Goal: Information Seeking & Learning: Learn about a topic

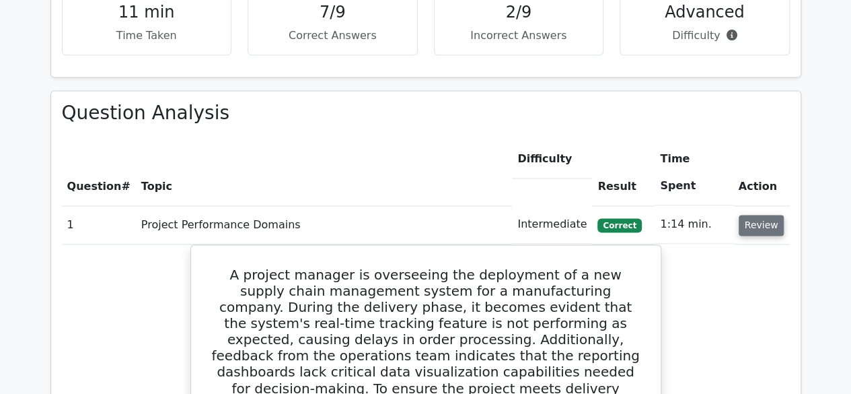
scroll to position [884, 0]
click at [762, 215] on button "Review" at bounding box center [762, 225] width 46 height 21
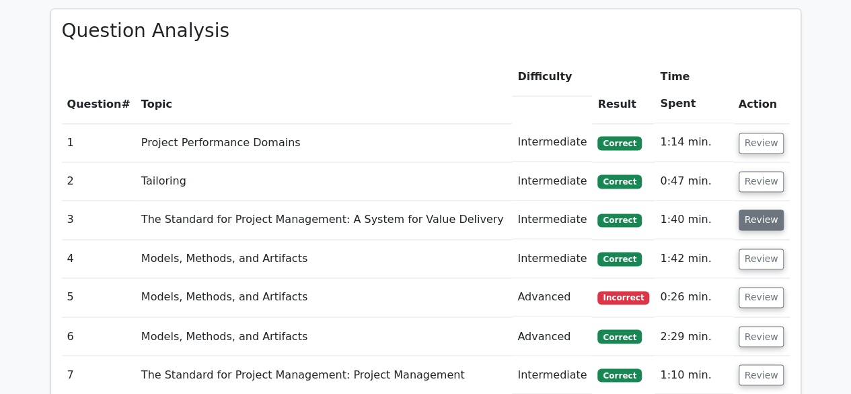
scroll to position [967, 0]
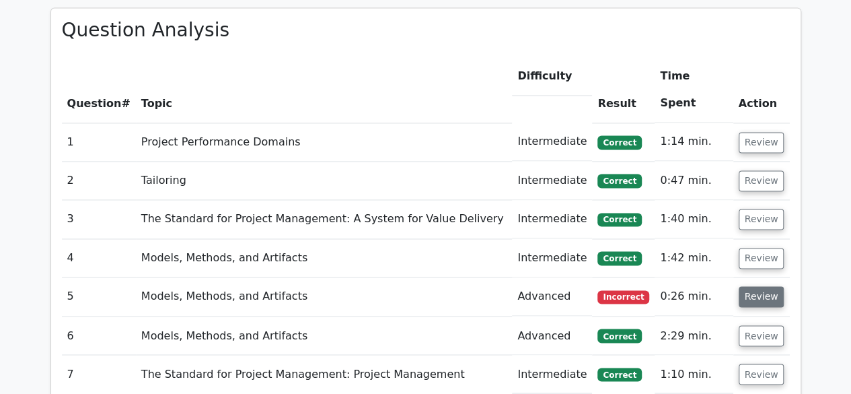
click at [761, 286] on button "Review" at bounding box center [762, 296] width 46 height 21
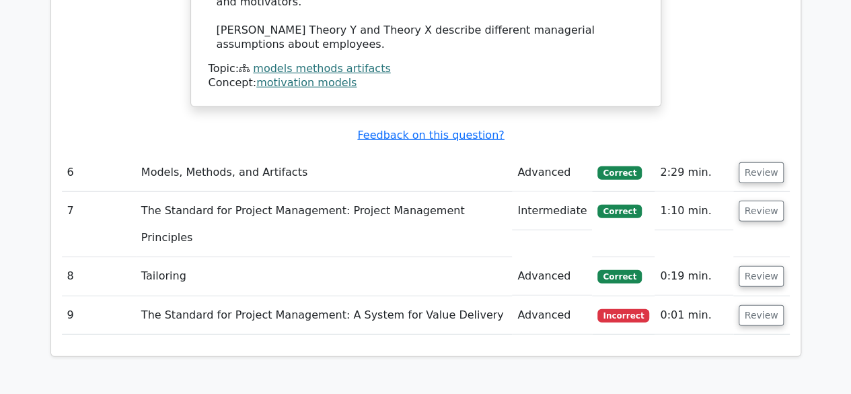
scroll to position [1692, 0]
click at [760, 305] on button "Review" at bounding box center [762, 315] width 46 height 21
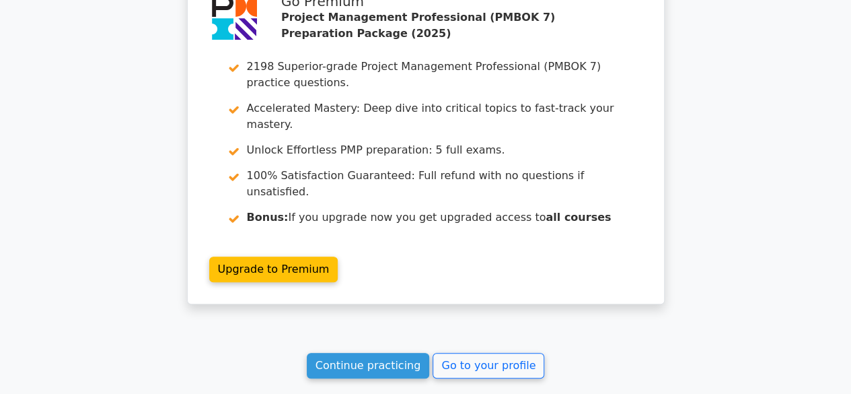
scroll to position [2888, 0]
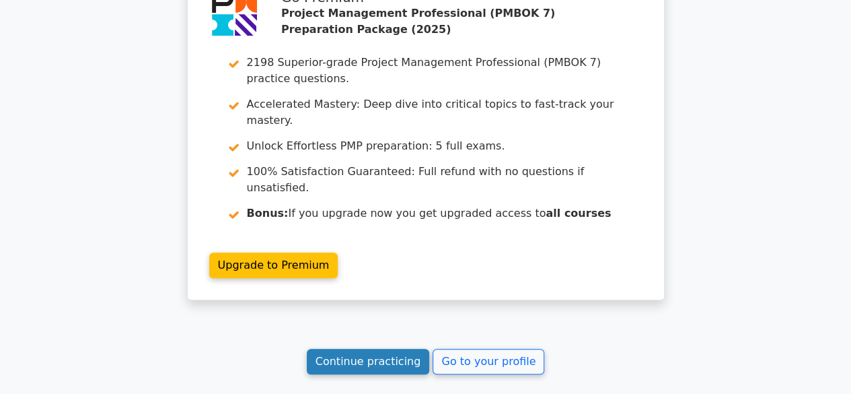
click at [387, 348] on link "Continue practicing" at bounding box center [368, 361] width 123 height 26
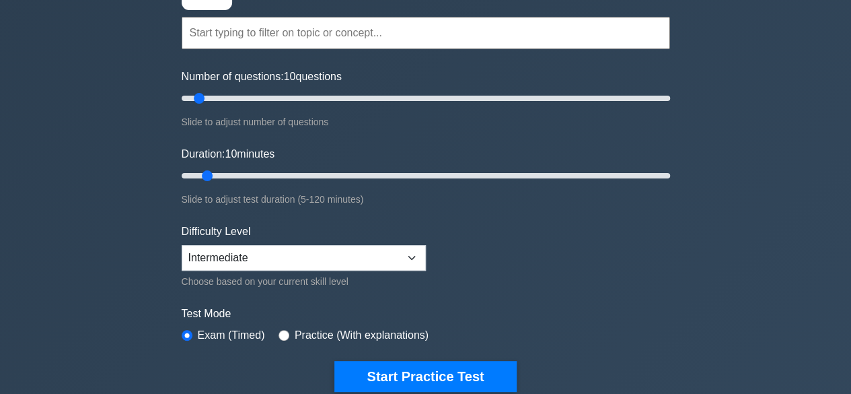
scroll to position [124, 0]
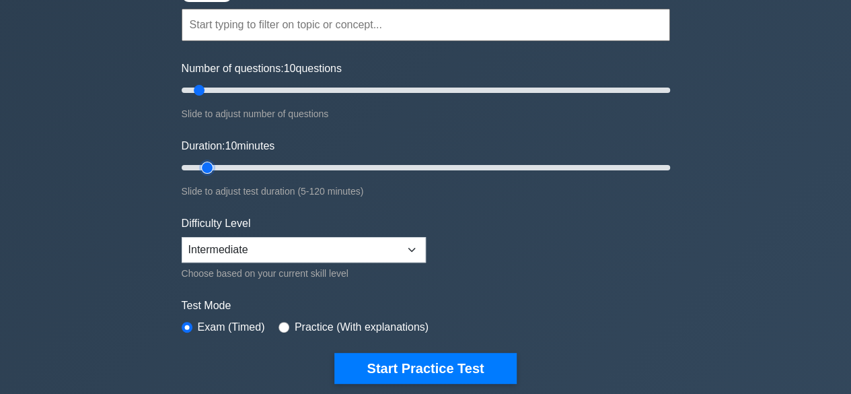
click at [212, 165] on input "Duration: 10 minutes" at bounding box center [426, 167] width 488 height 16
type input "15"
click at [218, 166] on input "Duration: 15 minutes" at bounding box center [426, 167] width 488 height 16
click at [223, 167] on input "Duration: 15 minutes" at bounding box center [426, 167] width 488 height 16
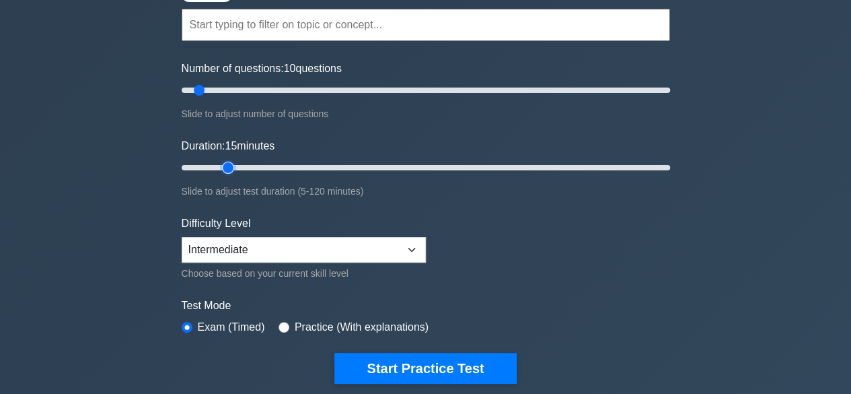
click at [221, 168] on input "Duration: 15 minutes" at bounding box center [426, 167] width 488 height 16
click at [219, 168] on input "Duration: 15 minutes" at bounding box center [426, 167] width 488 height 16
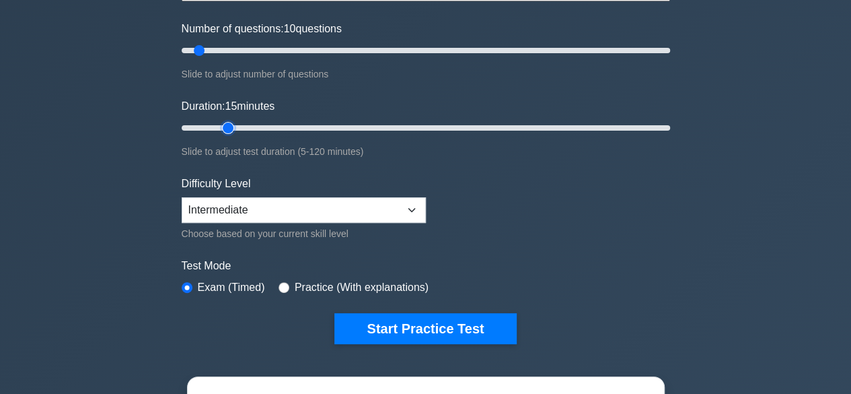
scroll to position [164, 0]
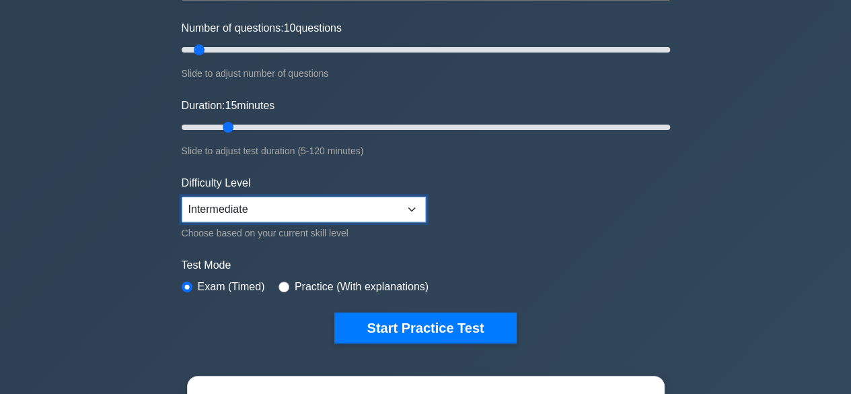
click at [303, 207] on select "Beginner Intermediate Expert" at bounding box center [304, 209] width 244 height 26
click at [491, 202] on form "Topics The Standard for Project Management: A System for Value Delivery The Sta…" at bounding box center [426, 135] width 488 height 416
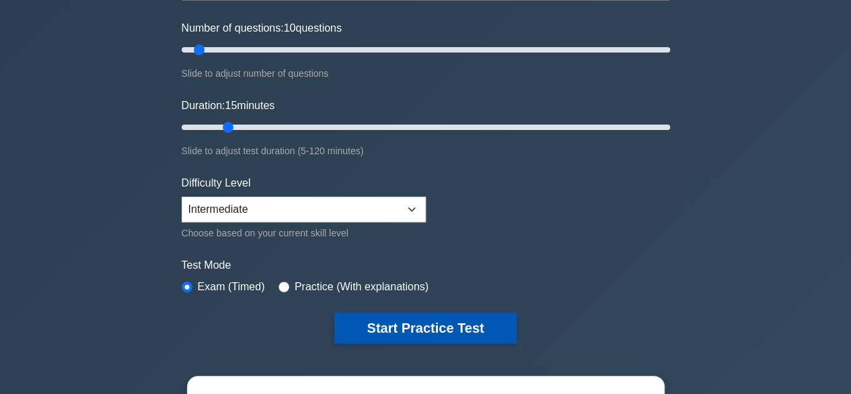
click at [438, 324] on button "Start Practice Test" at bounding box center [425, 327] width 182 height 31
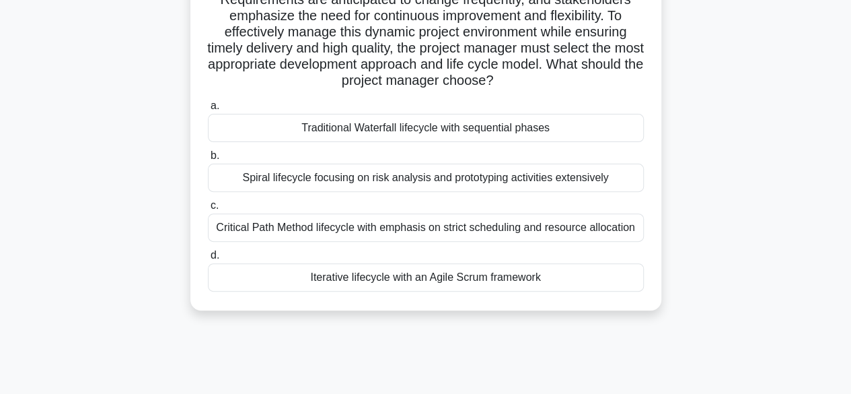
scroll to position [139, 0]
click at [374, 282] on div "Iterative lifecycle with an Agile Scrum framework" at bounding box center [426, 276] width 436 height 28
click at [208, 259] on input "d. Iterative lifecycle with an Agile Scrum framework" at bounding box center [208, 254] width 0 height 9
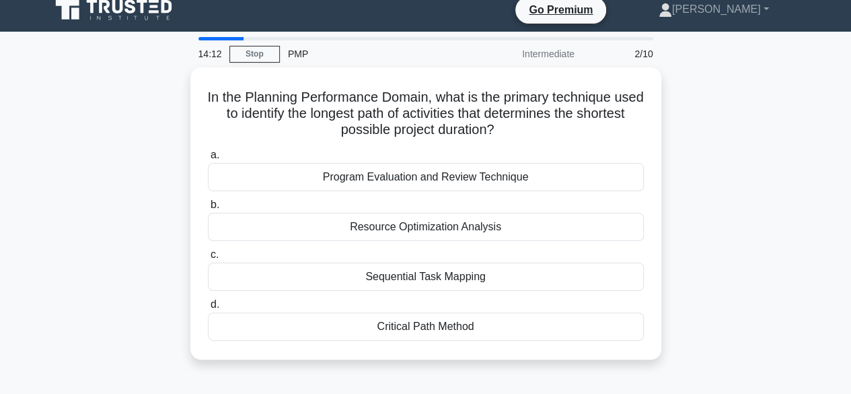
scroll to position [0, 0]
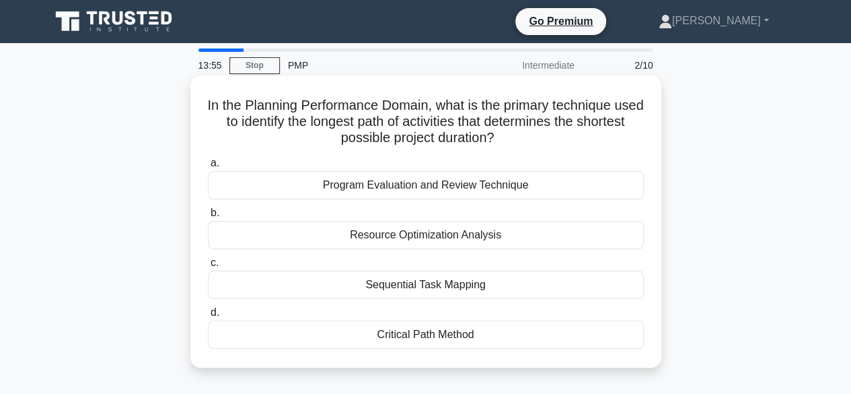
click at [437, 332] on div "Critical Path Method" at bounding box center [426, 334] width 436 height 28
click at [208, 317] on input "d. Critical Path Method" at bounding box center [208, 312] width 0 height 9
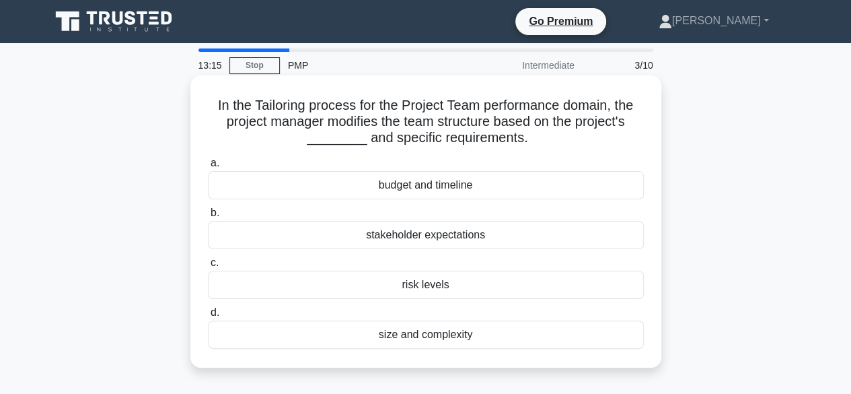
click at [422, 236] on div "stakeholder expectations" at bounding box center [426, 235] width 436 height 28
click at [208, 217] on input "b. stakeholder expectations" at bounding box center [208, 213] width 0 height 9
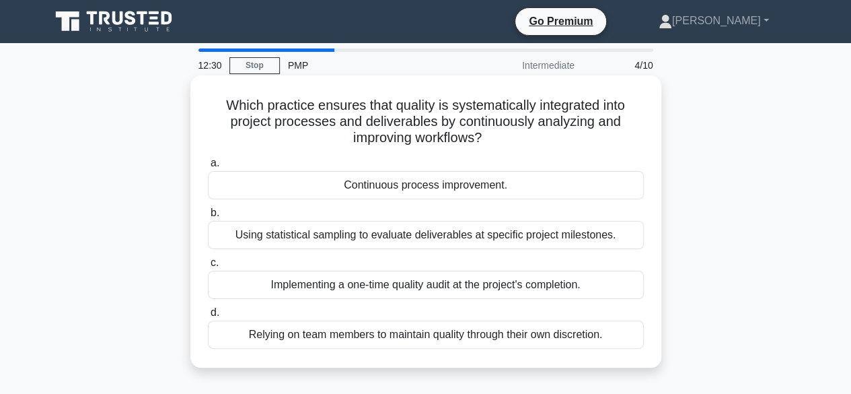
click at [433, 185] on div "Continuous process improvement." at bounding box center [426, 185] width 436 height 28
click at [208, 167] on input "a. Continuous process improvement." at bounding box center [208, 163] width 0 height 9
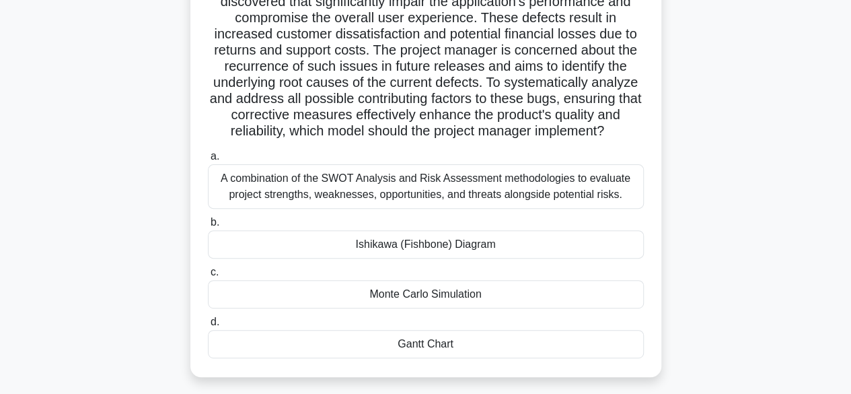
scroll to position [153, 0]
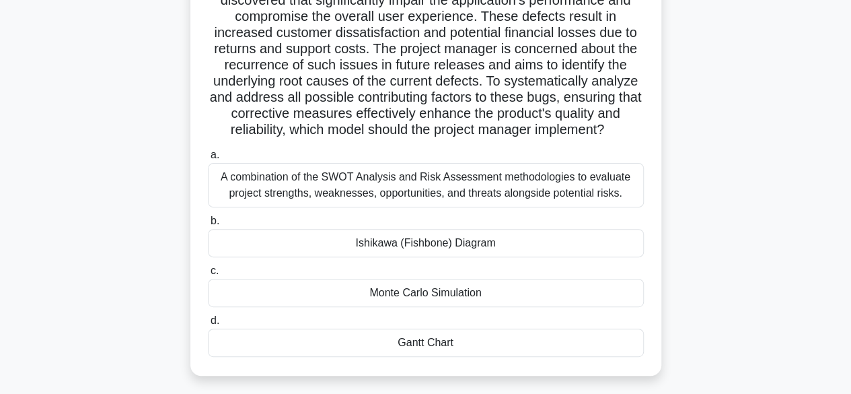
click at [426, 247] on div "Ishikawa (Fishbone) Diagram" at bounding box center [426, 243] width 436 height 28
click at [208, 225] on input "[PERSON_NAME] (Fishbone) Diagram" at bounding box center [208, 221] width 0 height 9
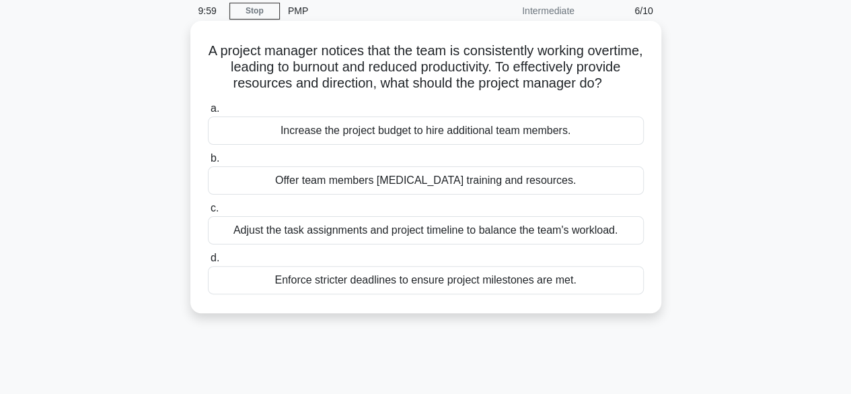
scroll to position [59, 0]
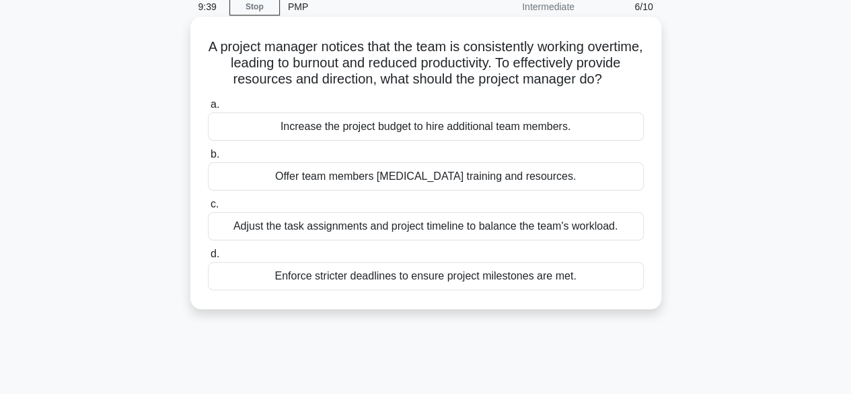
click at [367, 240] on div "Adjust the task assignments and project timeline to balance the team's workload." at bounding box center [426, 226] width 436 height 28
click at [208, 209] on input "c. Adjust the task assignments and project timeline to balance the team's workl…" at bounding box center [208, 204] width 0 height 9
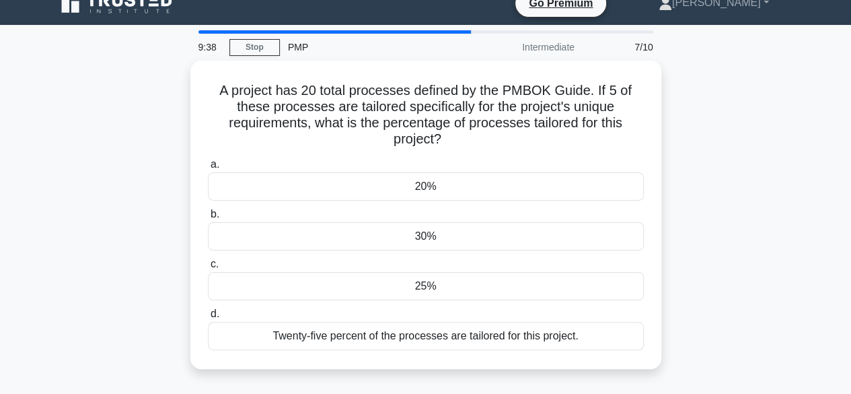
scroll to position [0, 0]
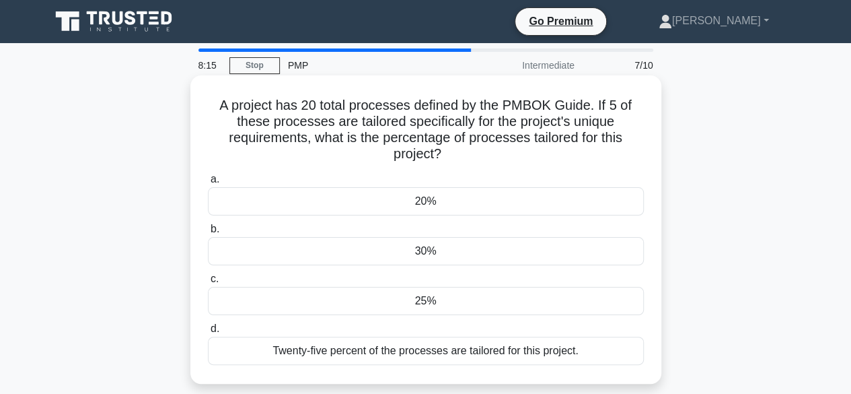
click at [414, 298] on div "25%" at bounding box center [426, 301] width 436 height 28
click at [208, 283] on input "c. 25%" at bounding box center [208, 278] width 0 height 9
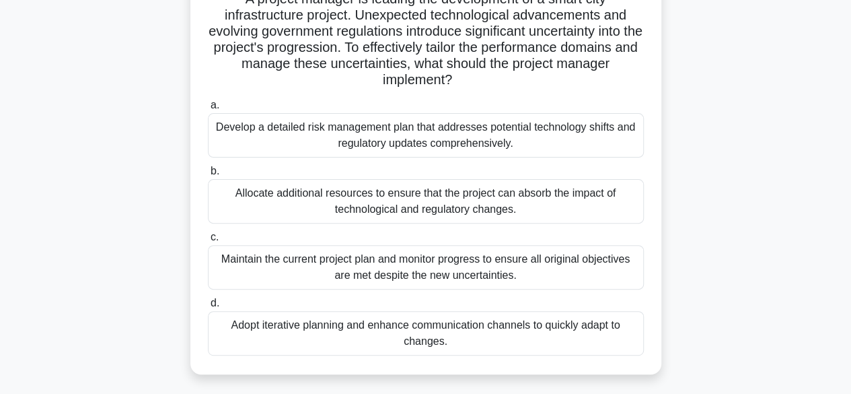
scroll to position [110, 0]
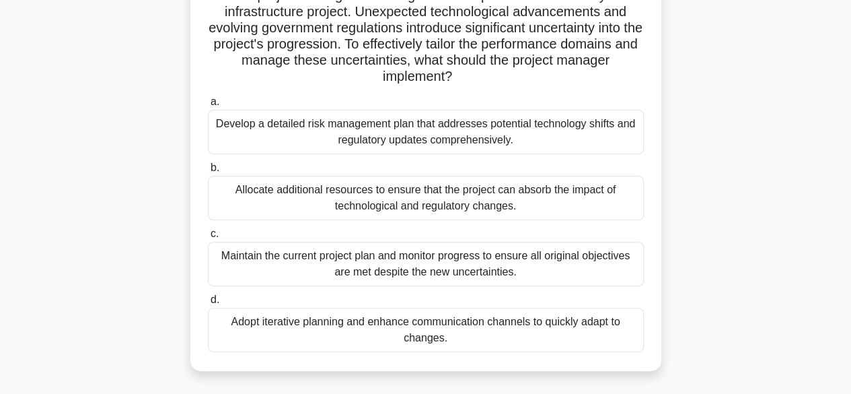
click at [357, 327] on div "Adopt iterative planning and enhance communication channels to quickly adapt to…" at bounding box center [426, 329] width 436 height 44
click at [208, 304] on input "d. Adopt iterative planning and enhance communication channels to quickly adapt…" at bounding box center [208, 299] width 0 height 9
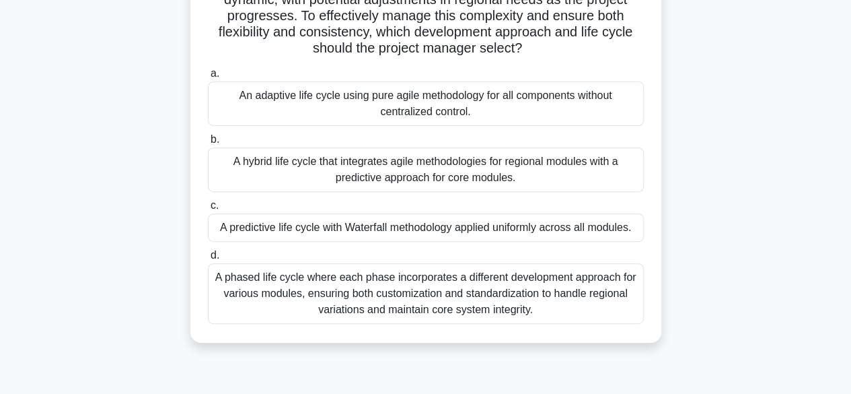
scroll to position [184, 0]
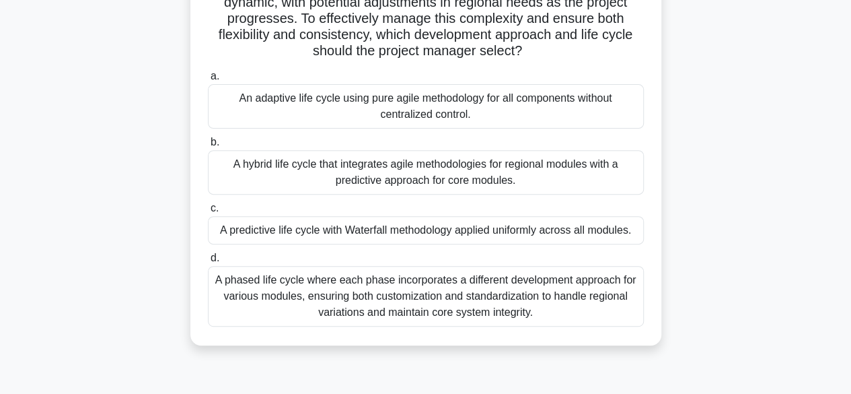
click at [350, 172] on div "A hybrid life cycle that integrates agile methodologies for regional modules wi…" at bounding box center [426, 172] width 436 height 44
click at [208, 147] on input "b. A hybrid life cycle that integrates agile methodologies for regional modules…" at bounding box center [208, 142] width 0 height 9
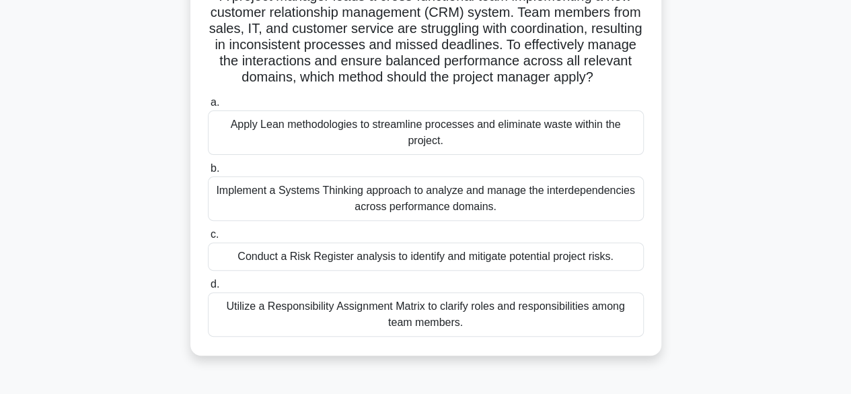
scroll to position [110, 0]
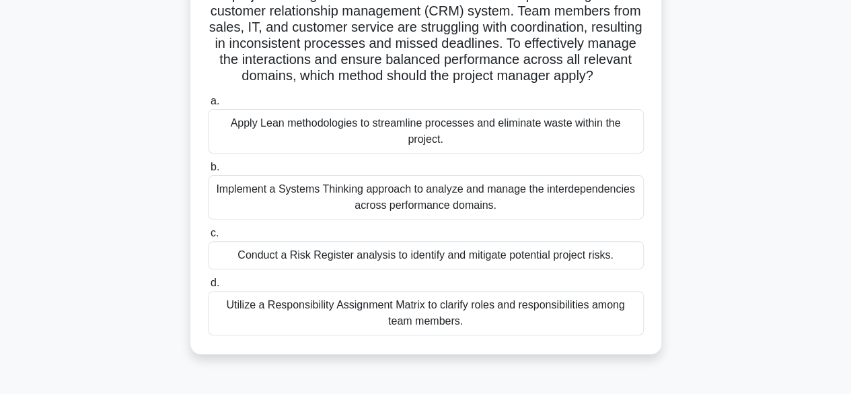
click at [397, 118] on div "Apply Lean methodologies to streamline processes and eliminate waste within the…" at bounding box center [426, 131] width 436 height 44
click at [208, 106] on input "a. Apply Lean methodologies to streamline processes and eliminate waste within …" at bounding box center [208, 101] width 0 height 9
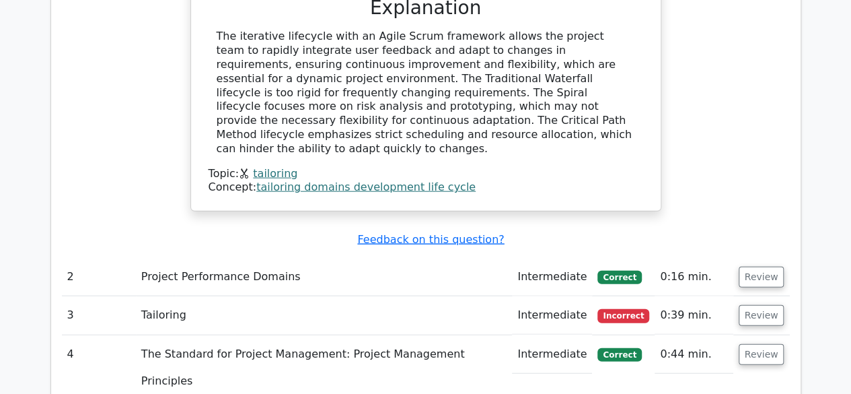
scroll to position [1523, 0]
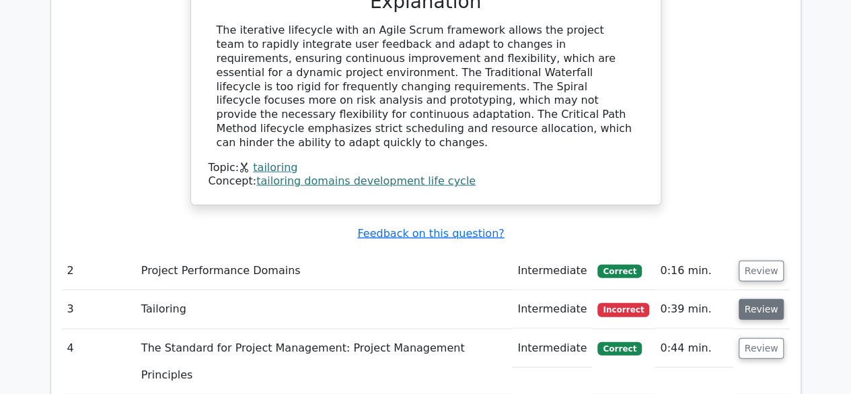
click at [763, 299] on button "Review" at bounding box center [762, 309] width 46 height 21
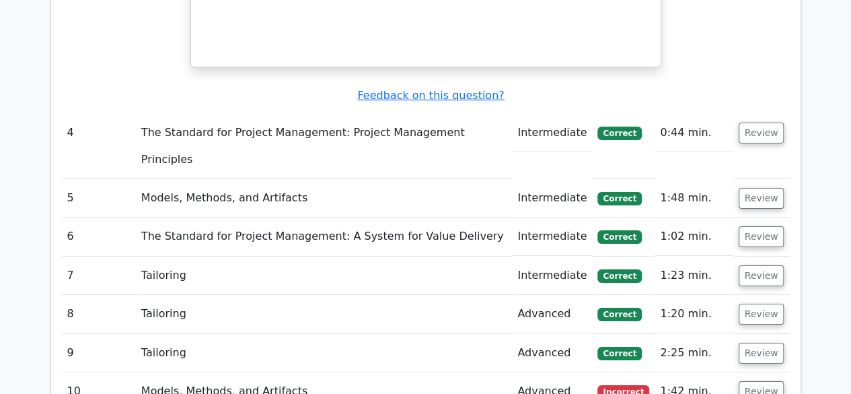
scroll to position [2299, 0]
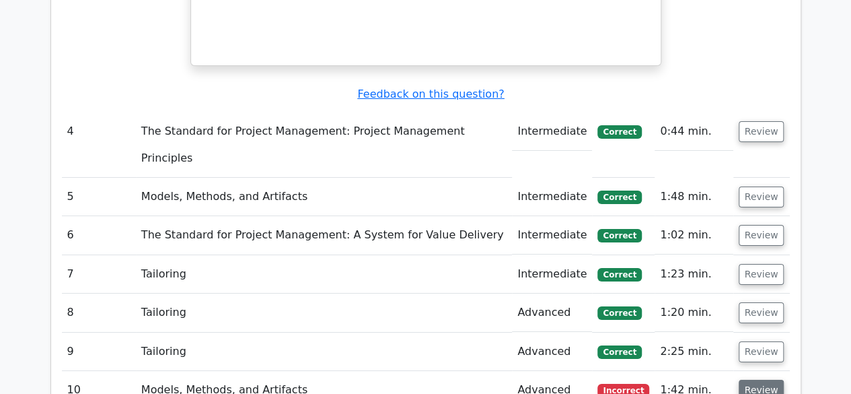
click at [755, 379] on button "Review" at bounding box center [762, 389] width 46 height 21
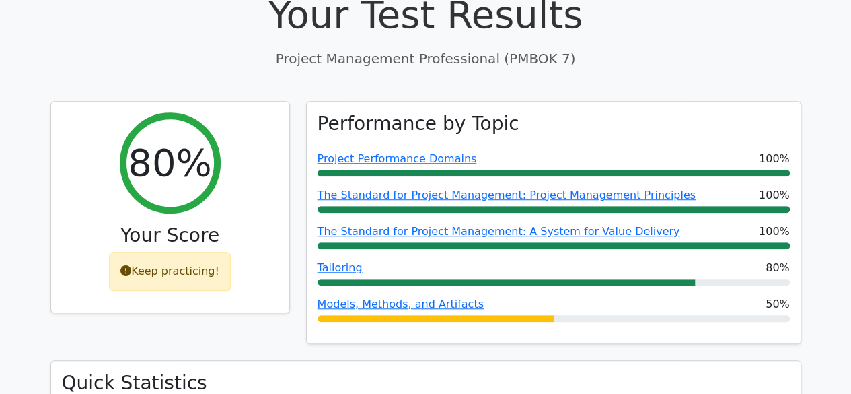
scroll to position [437, 0]
